Goal: Information Seeking & Learning: Learn about a topic

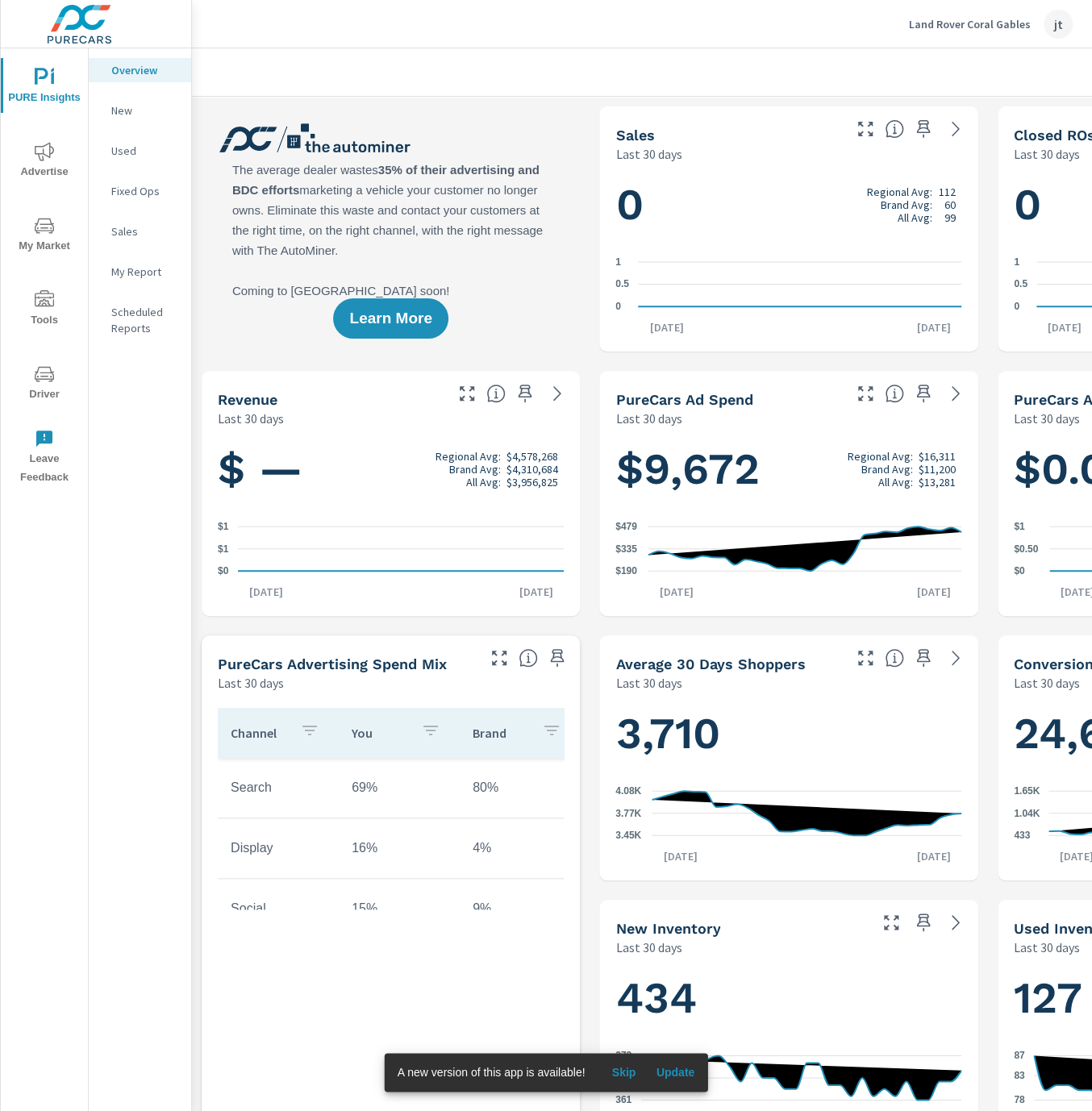
scroll to position [1, 0]
click at [65, 225] on span "My Market" at bounding box center [44, 236] width 77 height 39
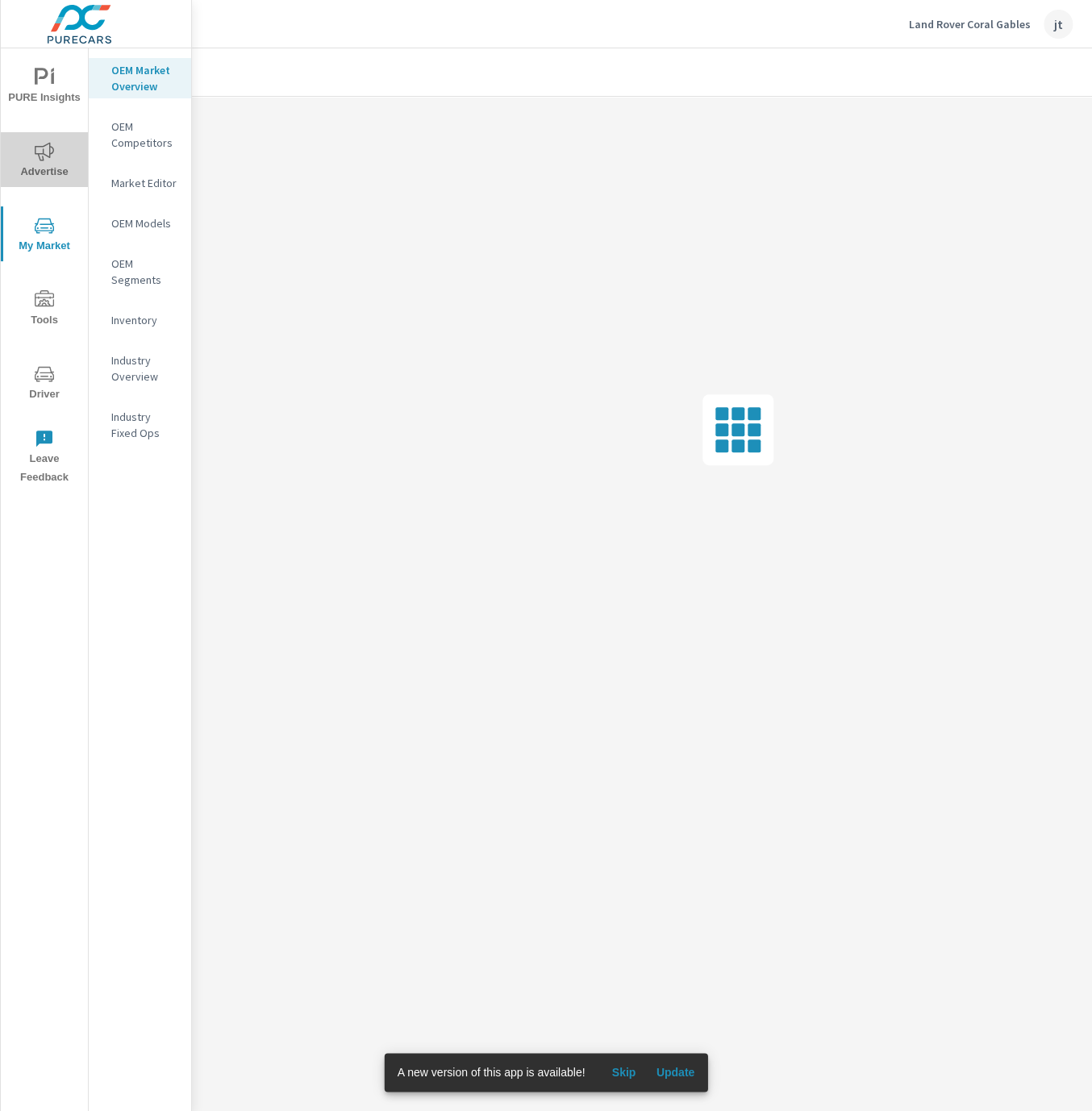
click at [57, 148] on span "Advertise" at bounding box center [44, 161] width 77 height 39
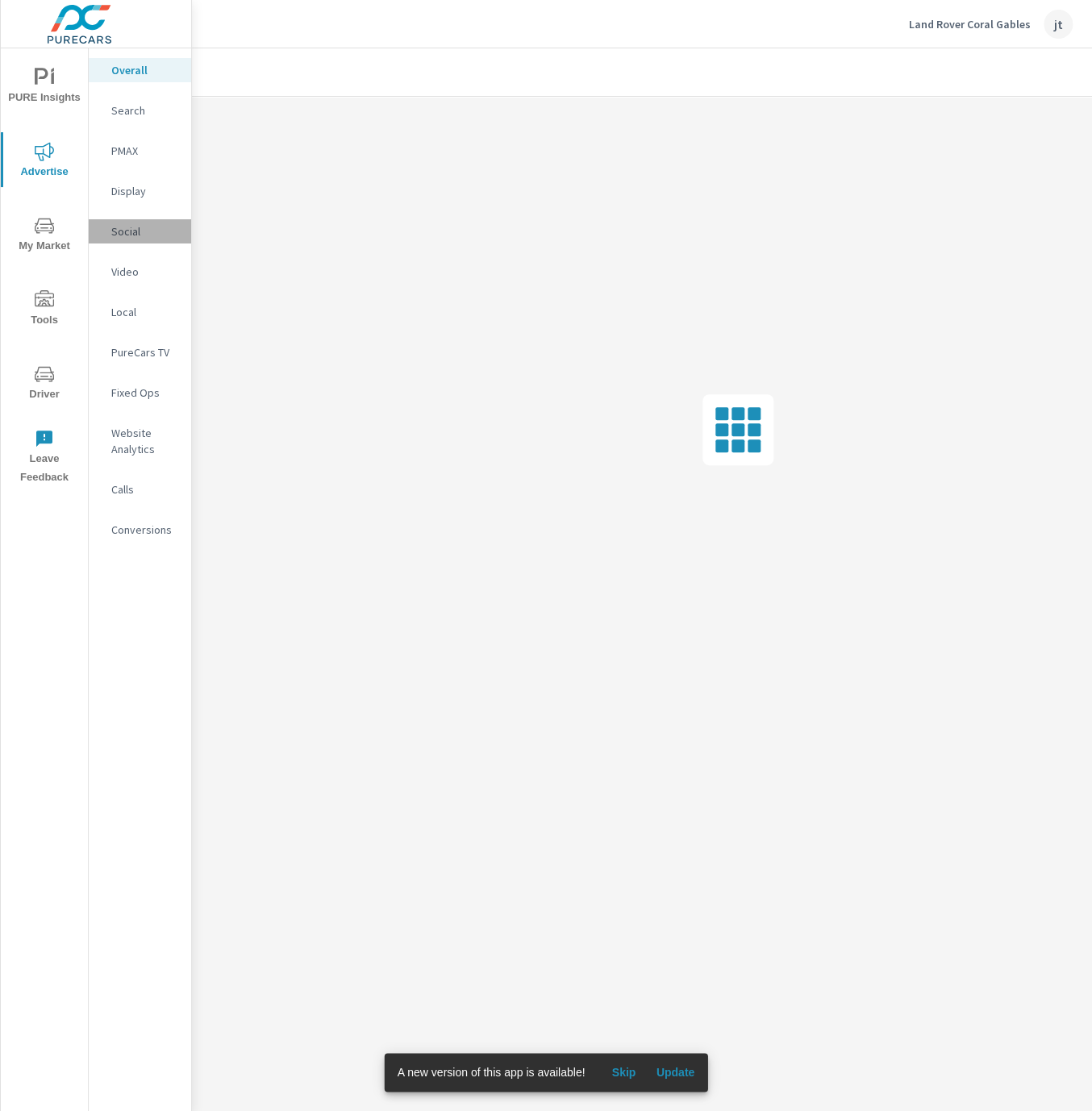
click at [150, 233] on p "Social" at bounding box center [144, 231] width 67 height 16
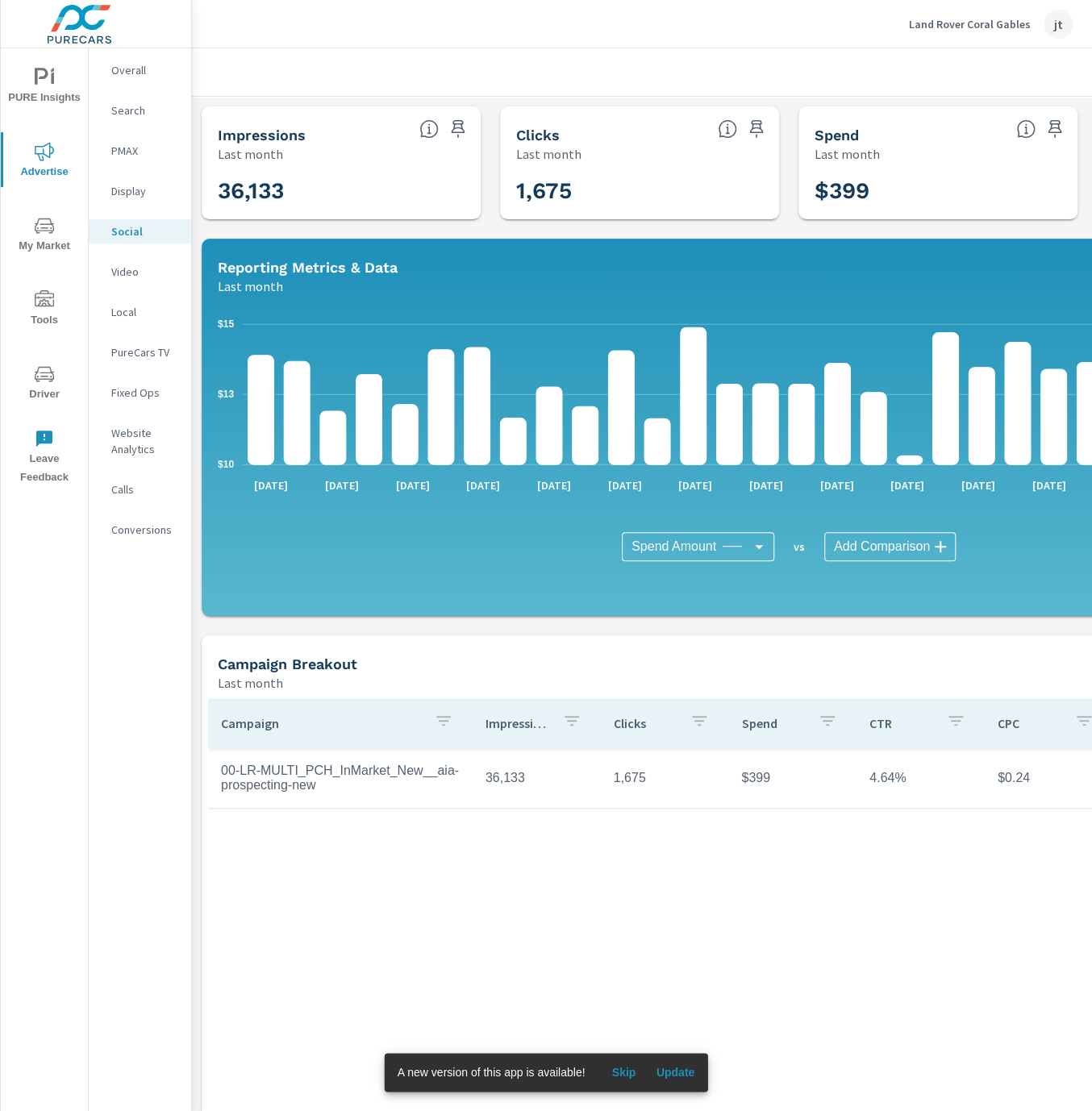
click at [531, 819] on div "Campaign Impressions Clicks Spend CTR CPC CPM Page/Post Action 00-LR-MULTI_PCH_…" at bounding box center [789, 906] width 1161 height 416
click at [147, 70] on p "Overall" at bounding box center [144, 70] width 67 height 16
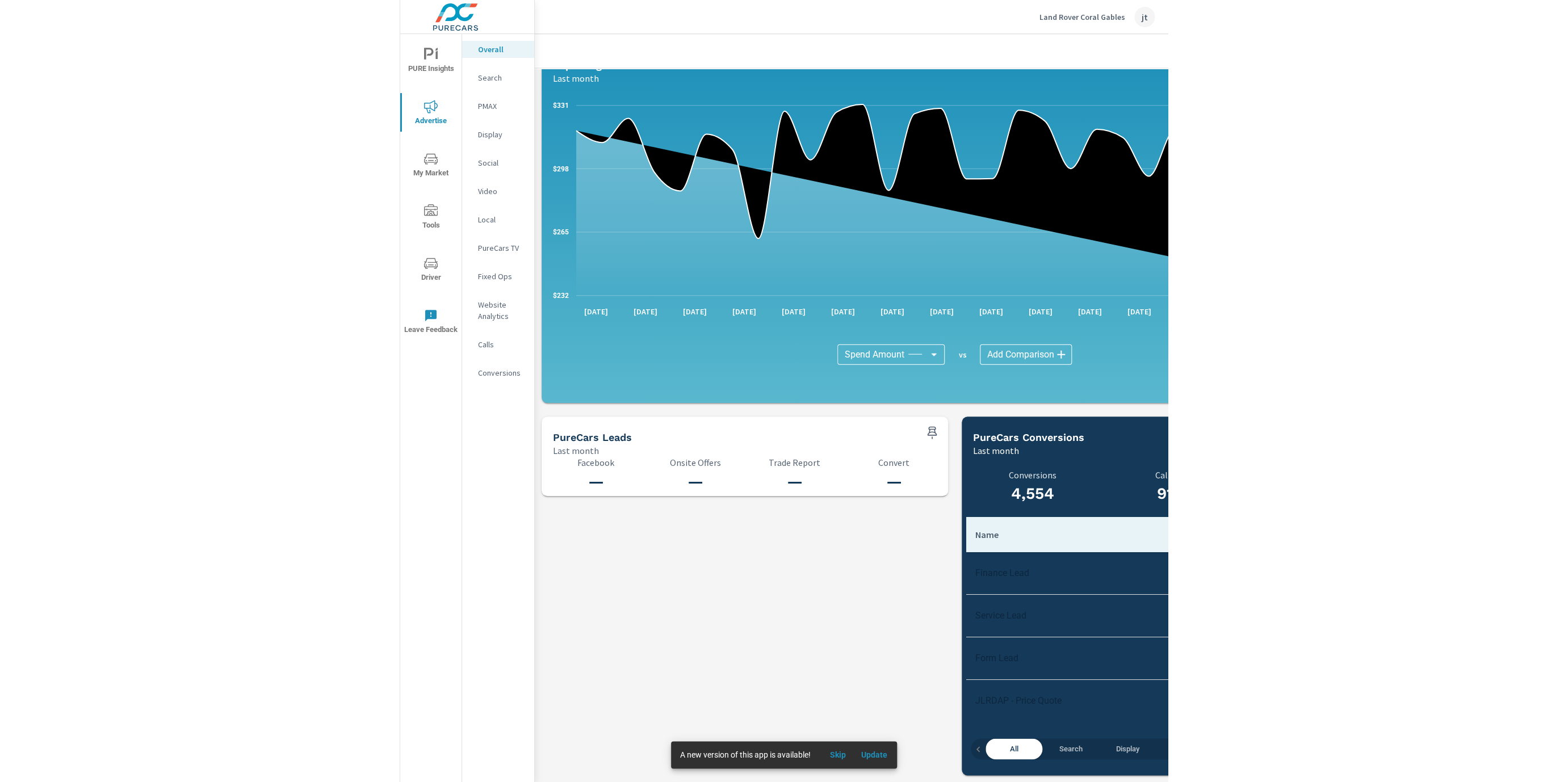
scroll to position [868, 0]
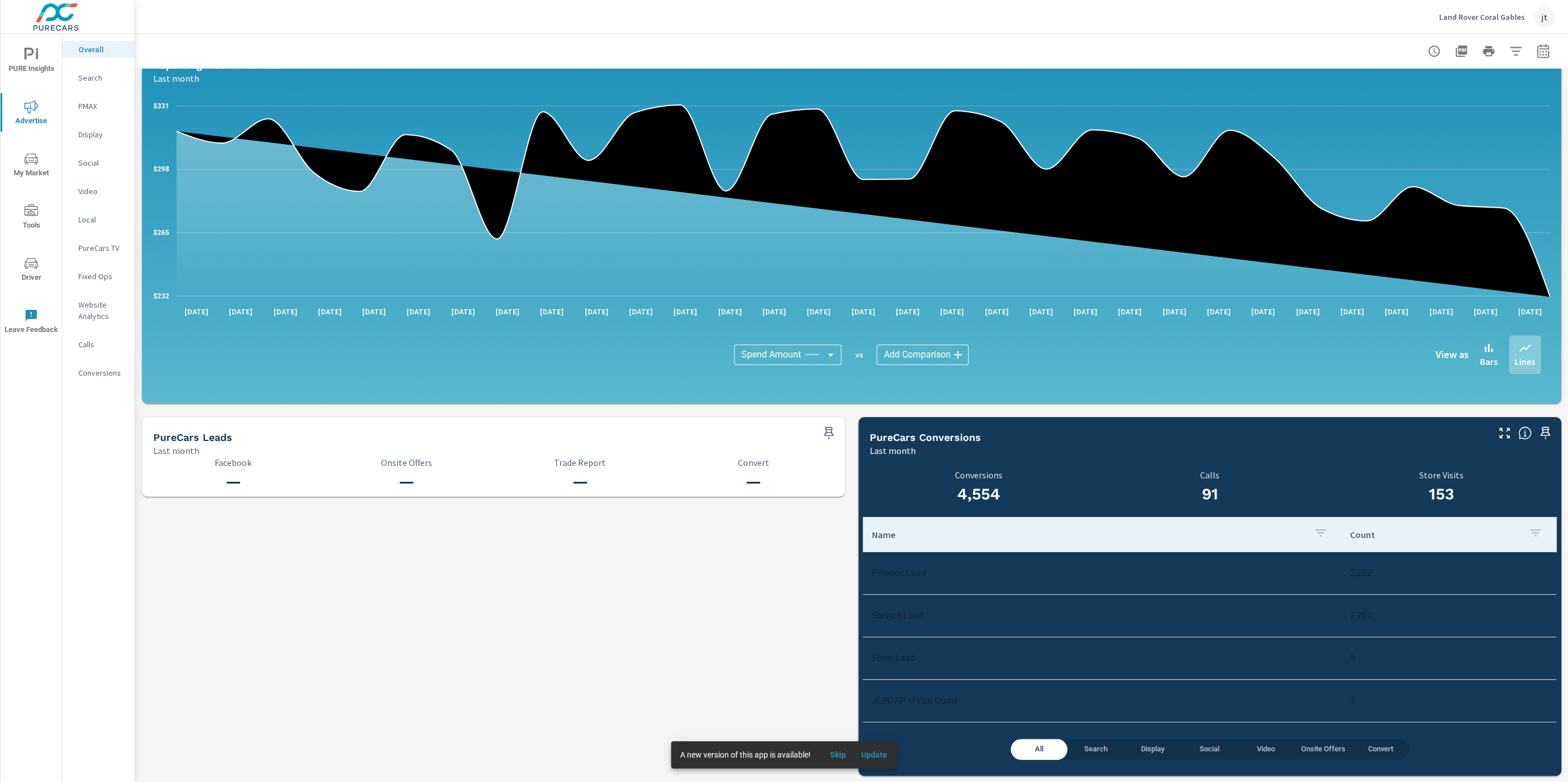
click at [93, 78] on p "Search" at bounding box center [102, 78] width 47 height 11
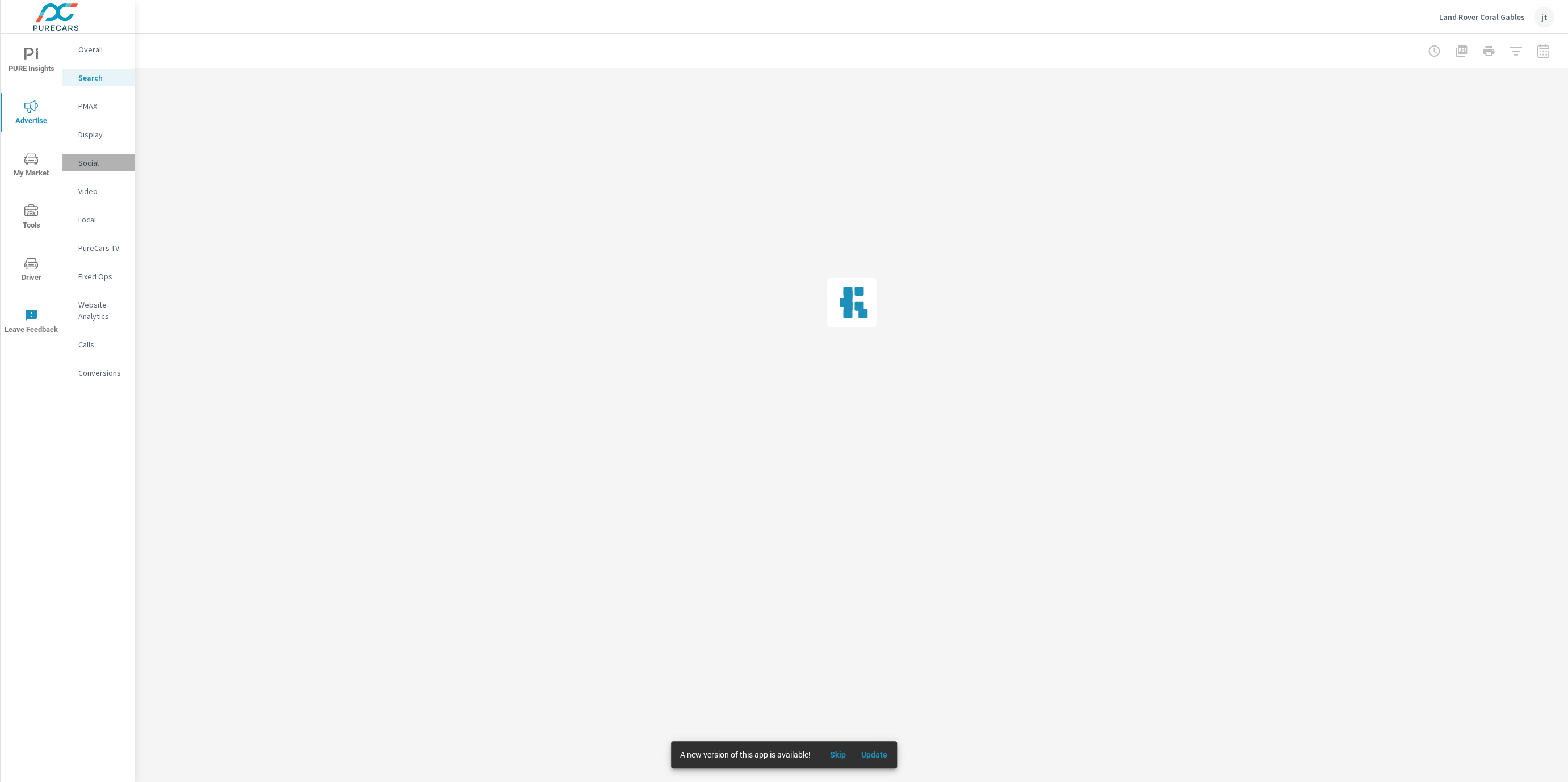
click at [86, 158] on p "Social" at bounding box center [102, 163] width 47 height 11
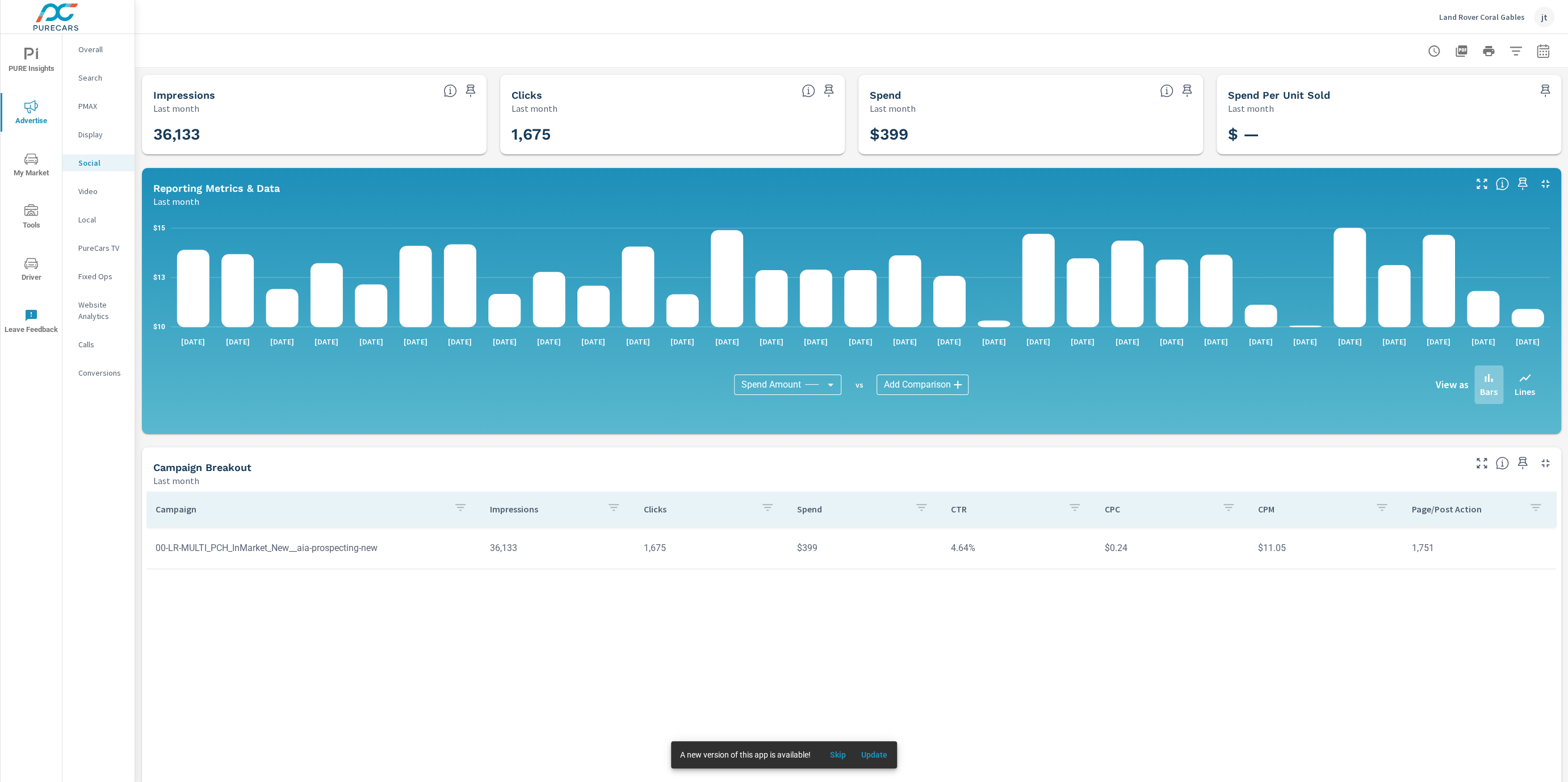
click at [366, 555] on td "00-LR-MULTI_PCH_InMarket_New__aia-prospecting-new" at bounding box center [314, 548] width 335 height 29
click at [102, 141] on div "Display" at bounding box center [98, 134] width 72 height 17
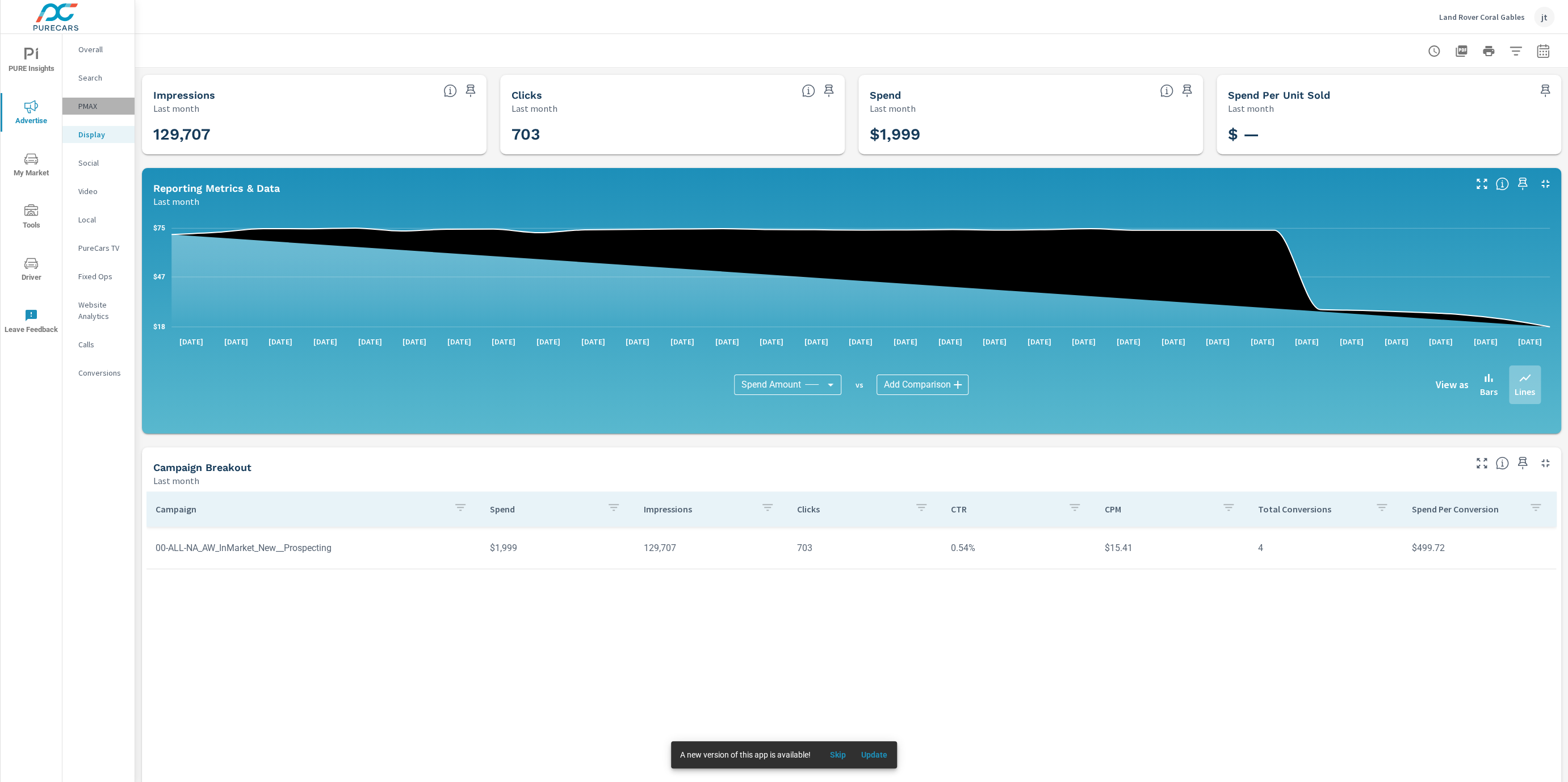
click at [98, 105] on p "PMAX" at bounding box center [102, 106] width 47 height 11
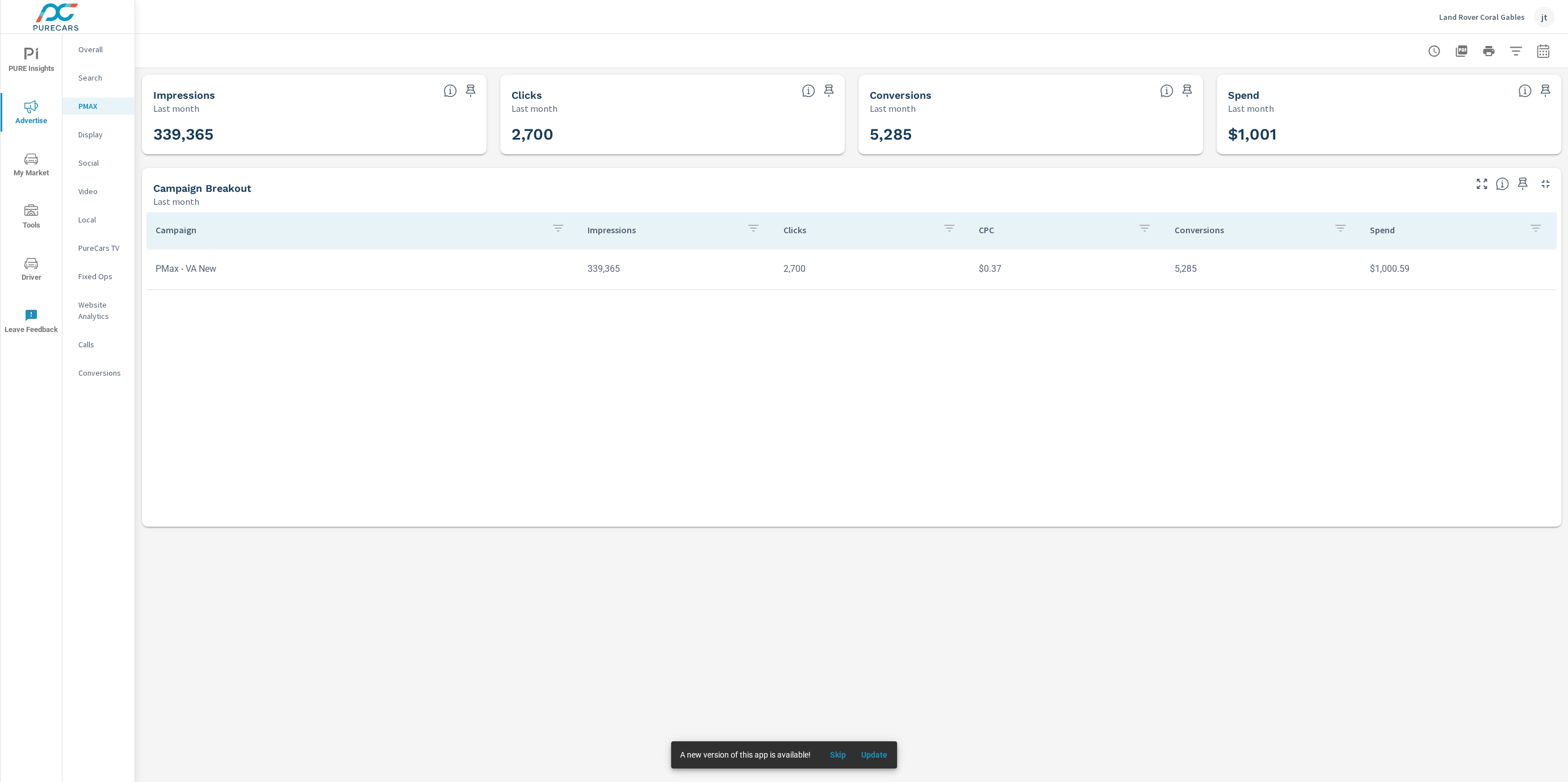
click at [268, 272] on td "PMax - VA New" at bounding box center [362, 269] width 432 height 29
click at [112, 81] on p "Search" at bounding box center [102, 78] width 47 height 11
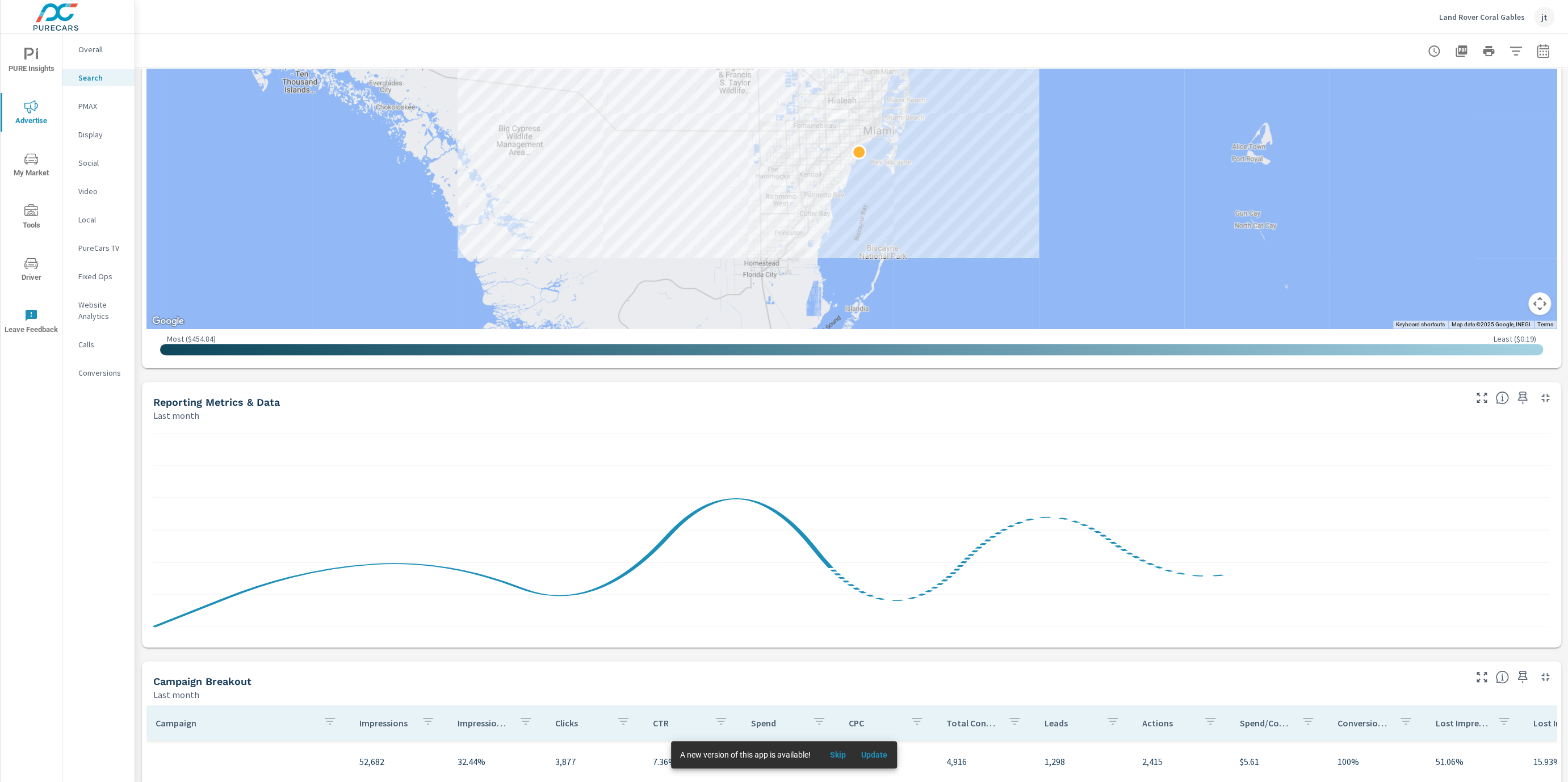
scroll to position [496, 0]
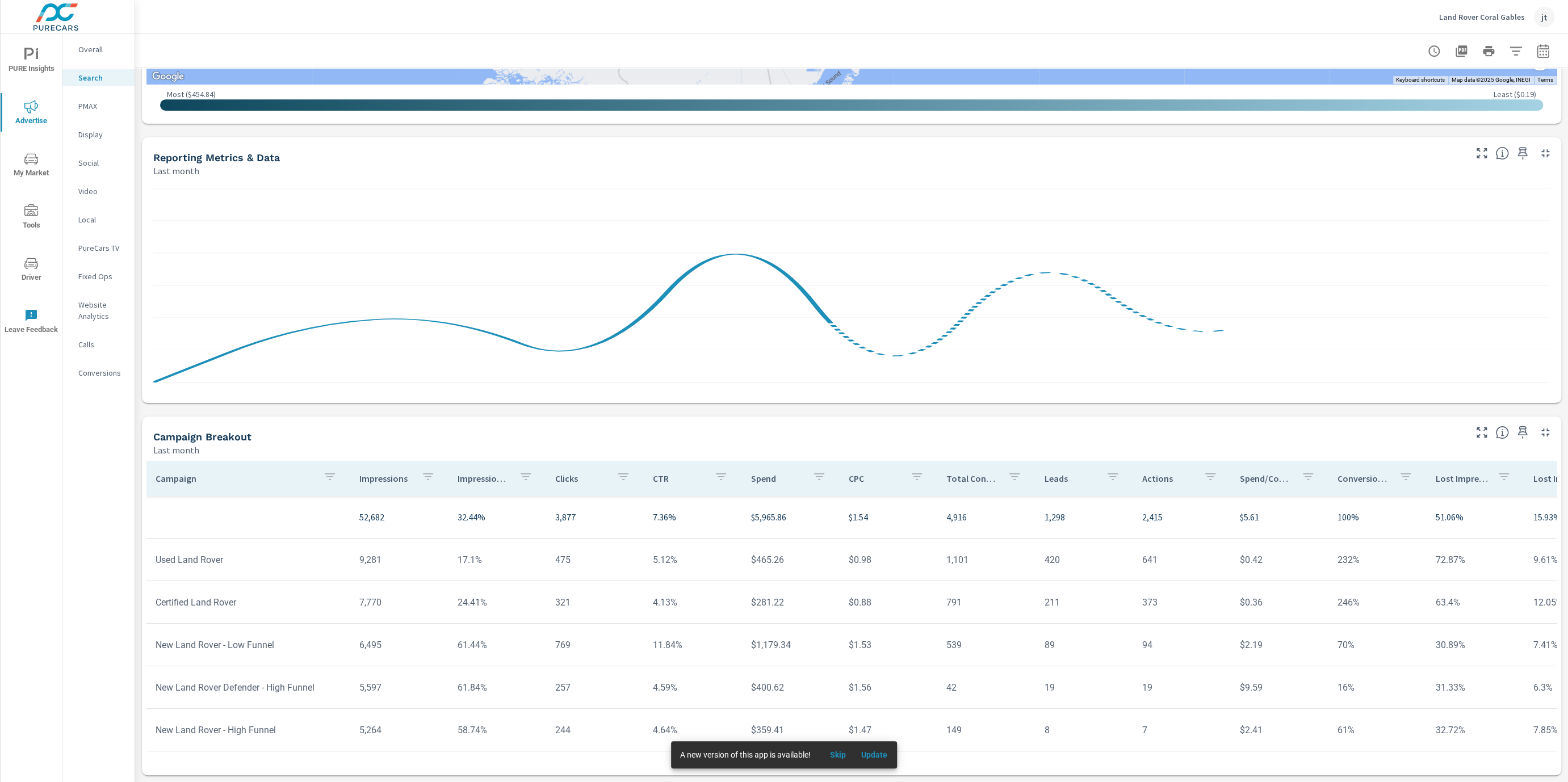
scroll to position [72, 0]
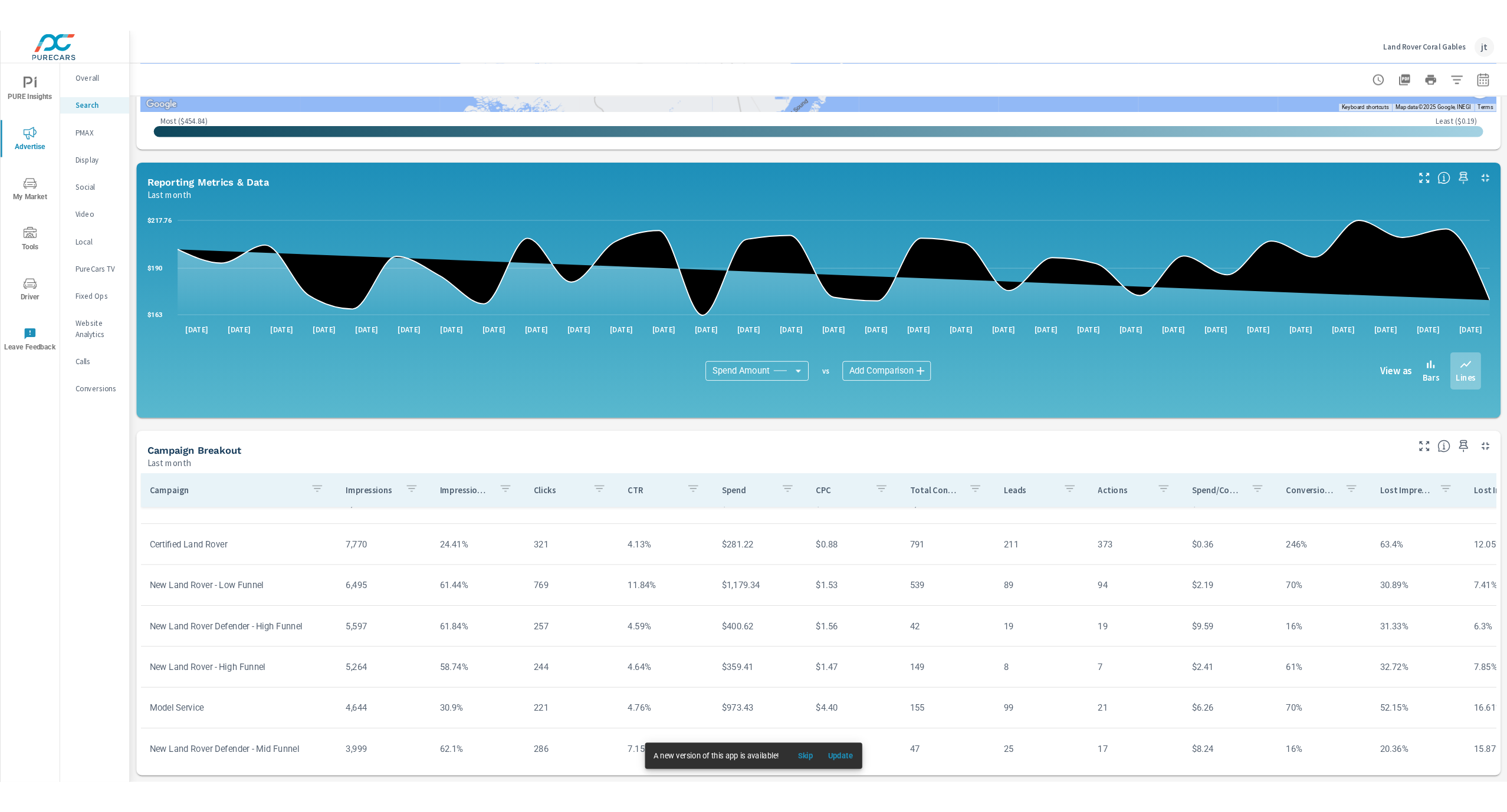
scroll to position [117, 0]
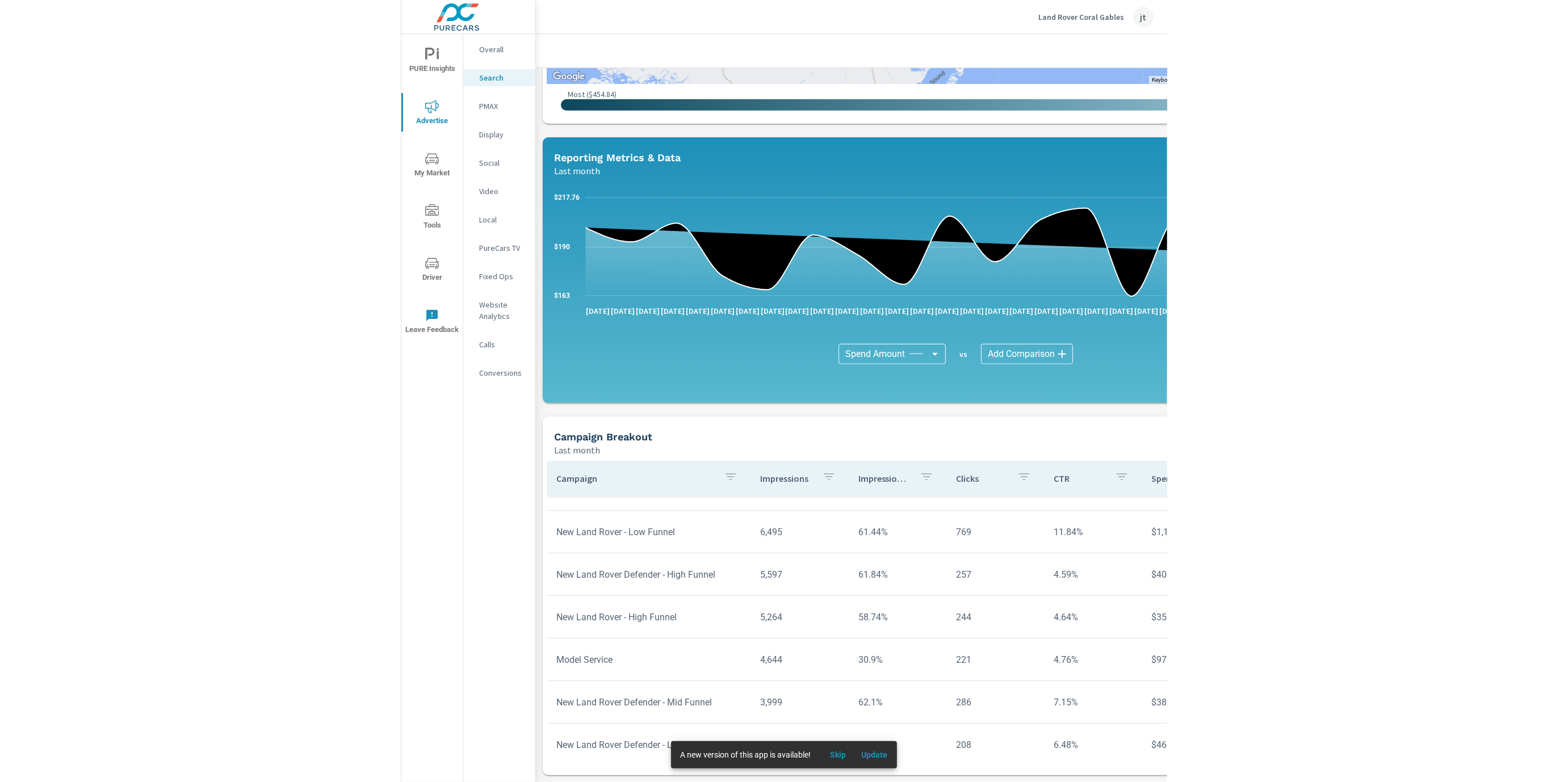
scroll to position [113, 0]
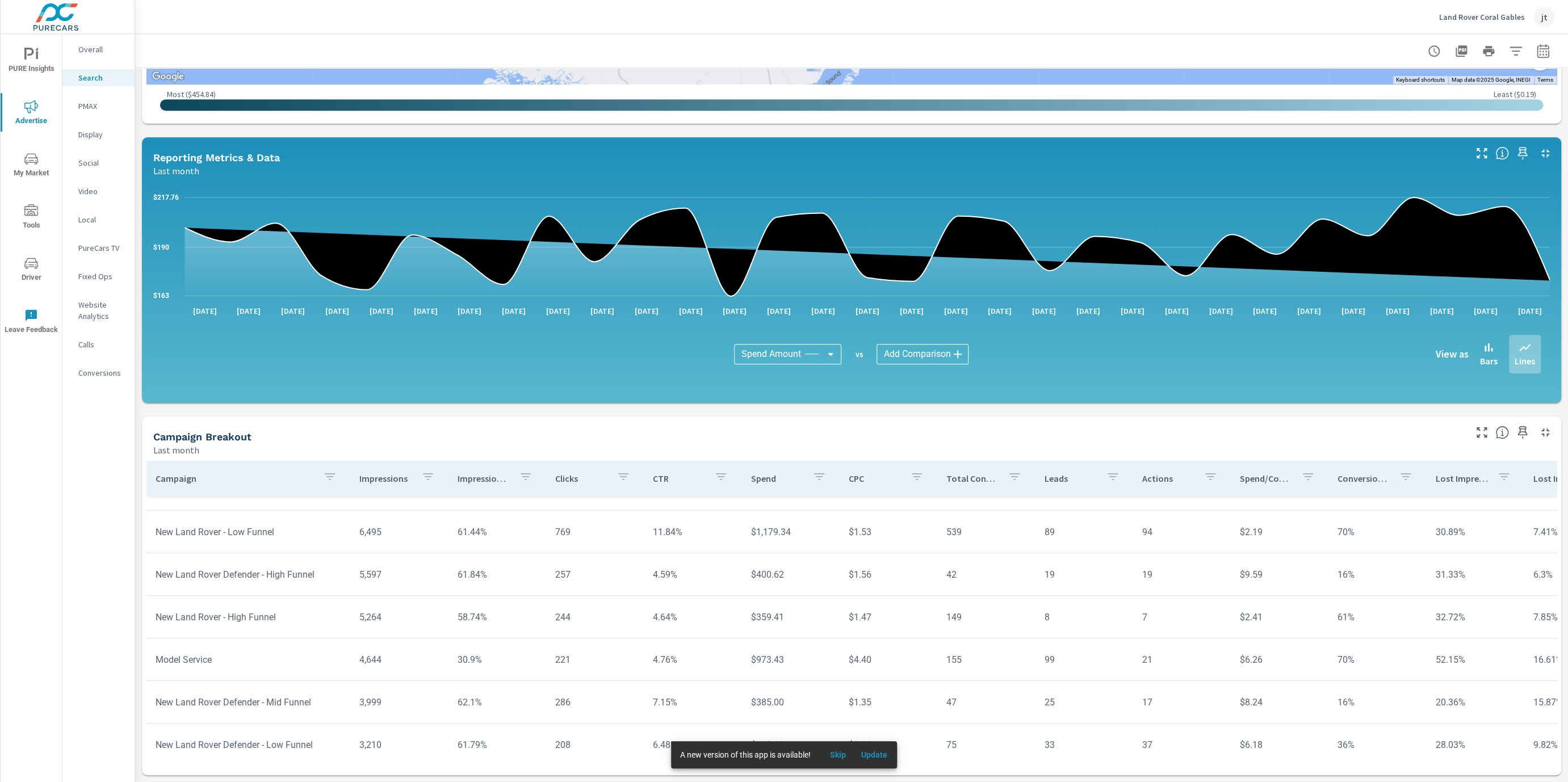
scroll to position [411, 0]
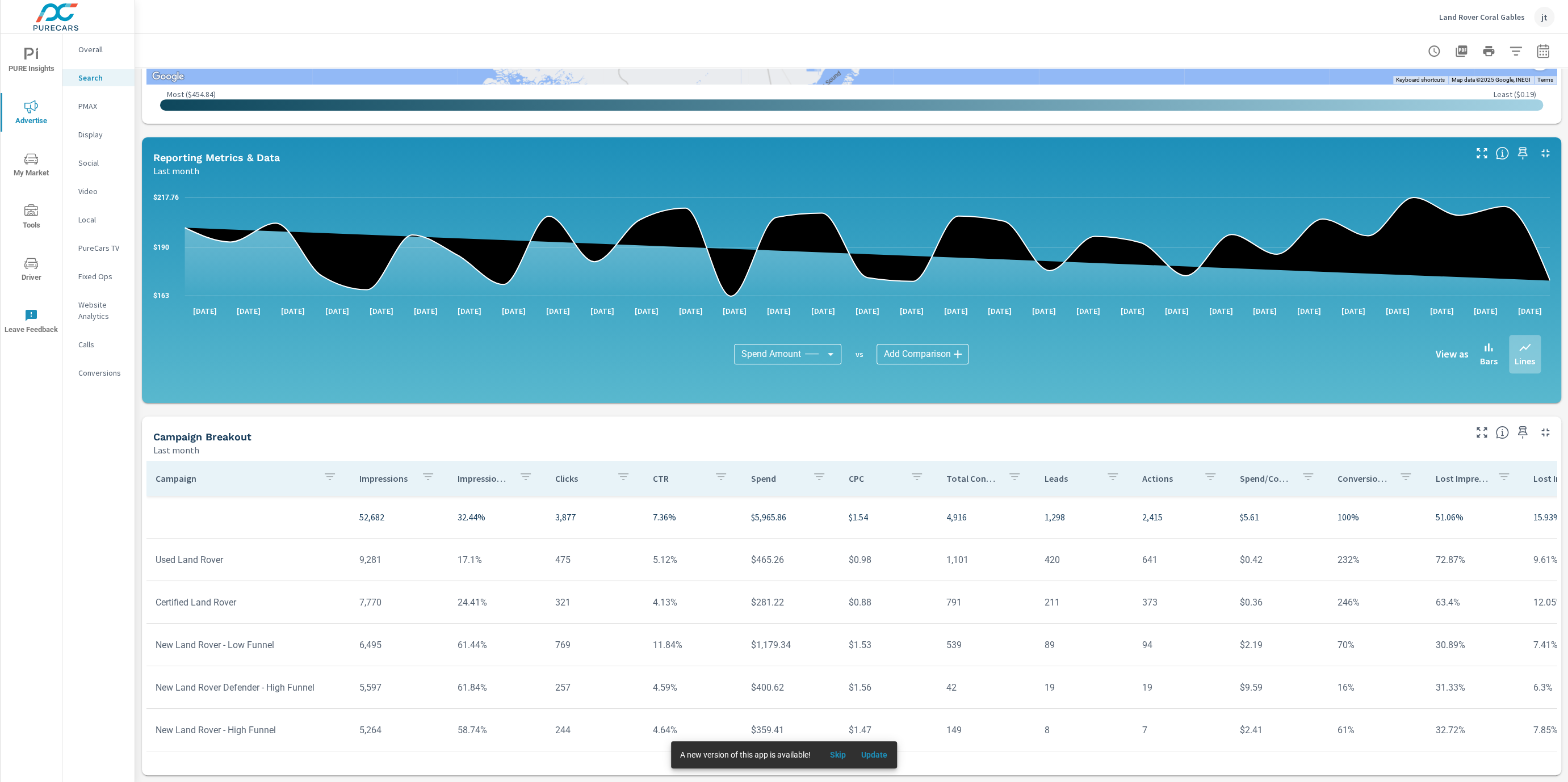
click at [107, 113] on div "PMAX" at bounding box center [98, 106] width 72 height 17
